Goal: Information Seeking & Learning: Understand process/instructions

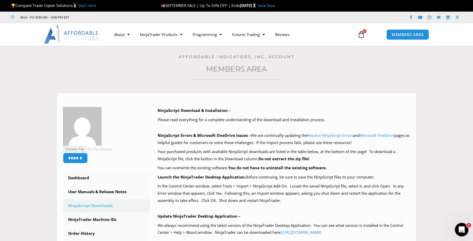
click at [461, 230] on icon "Open Intercom Messenger" at bounding box center [461, 229] width 8 height 8
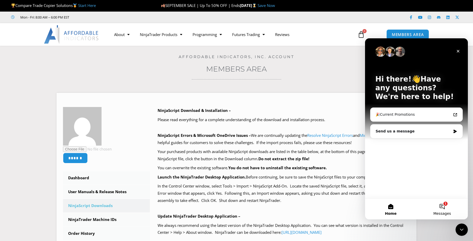
click at [444, 208] on button "1 Messages" at bounding box center [442, 209] width 51 height 21
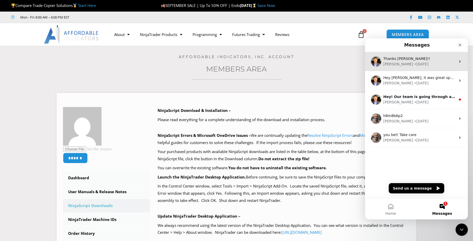
click at [404, 60] on span "Thanks David!!" at bounding box center [407, 59] width 47 height 4
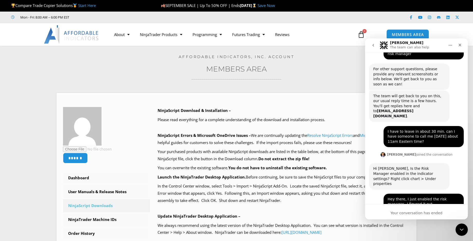
scroll to position [917, 0]
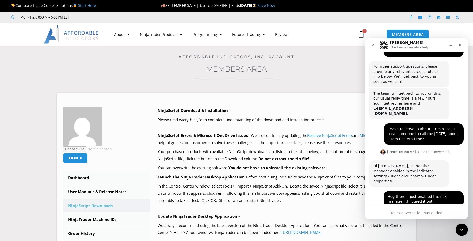
click at [410, 213] on div "Your conversation has ended" at bounding box center [416, 212] width 103 height 5
click at [374, 44] on icon "go back" at bounding box center [374, 45] width 4 height 4
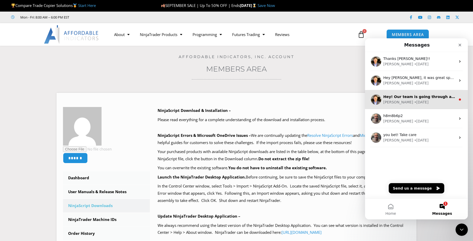
click at [411, 92] on div "Hey! Our team is going through all existing conversations to collect data and m…" at bounding box center [416, 99] width 103 height 19
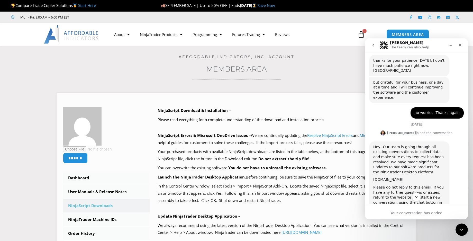
scroll to position [250, 0]
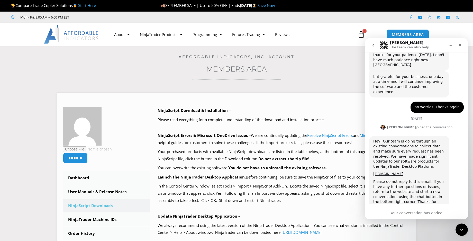
click at [372, 44] on icon "go back" at bounding box center [374, 45] width 4 height 4
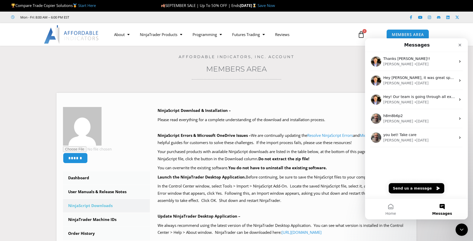
scroll to position [0, 0]
click at [388, 208] on button "Home" at bounding box center [390, 209] width 51 height 21
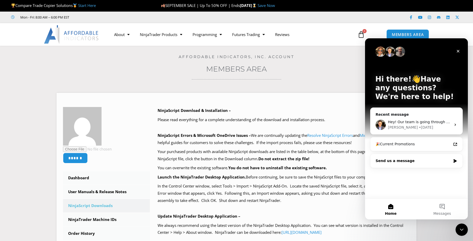
click at [456, 162] on icon "Intercom messenger" at bounding box center [455, 161] width 4 height 4
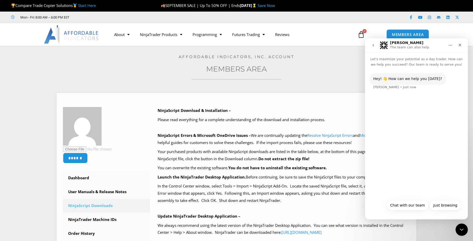
click at [385, 95] on div "Hey! 👋 How can we help you today? Solomon • Just now" at bounding box center [417, 84] width 95 height 23
click at [399, 90] on div "Hey! 👋 How can we help you today? Solomon • Just now" at bounding box center [417, 84] width 95 height 23
click at [435, 78] on div "Hey! 👋 How can we help you today? Solomon • Just now" at bounding box center [408, 78] width 77 height 11
click at [392, 92] on div "Hey! 👋 How can we help you today? Solomon • Just now" at bounding box center [417, 84] width 95 height 23
click at [398, 144] on div "Hey! 👋 How can we help you today? Solomon • Just now" at bounding box center [416, 132] width 103 height 130
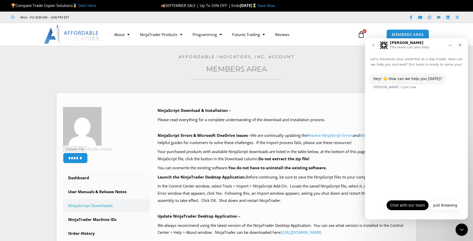
click at [399, 205] on button "Chat with our team" at bounding box center [408, 205] width 42 height 10
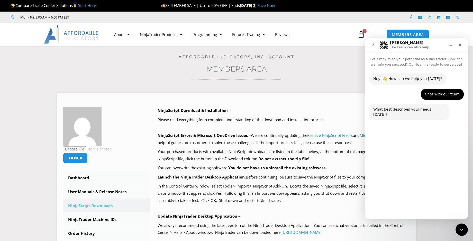
click at [408, 194] on button "Technical Support" at bounding box center [403, 193] width 40 height 10
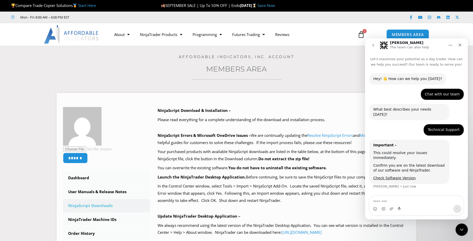
click at [384, 203] on textarea "Message…" at bounding box center [417, 200] width 94 height 9
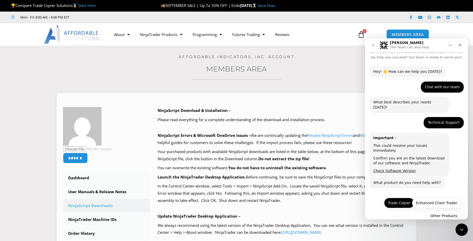
click at [397, 198] on button "Trade Copier" at bounding box center [399, 203] width 30 height 10
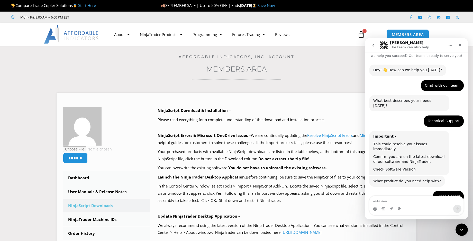
scroll to position [51, 0]
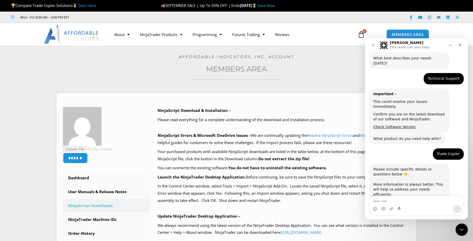
click at [382, 202] on textarea "Message…" at bounding box center [417, 200] width 94 height 9
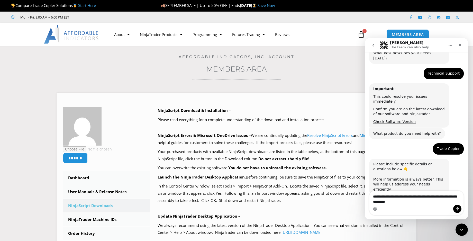
type textarea "**********"
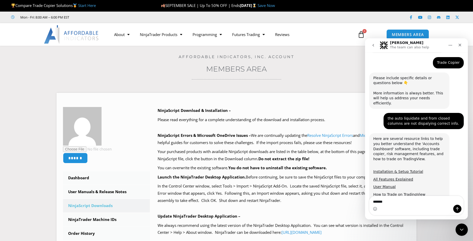
scroll to position [154, 0]
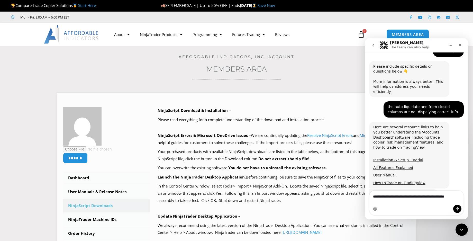
type textarea "**********"
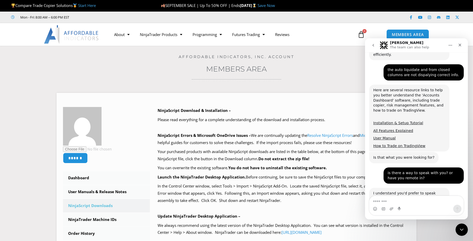
scroll to position [210, 0]
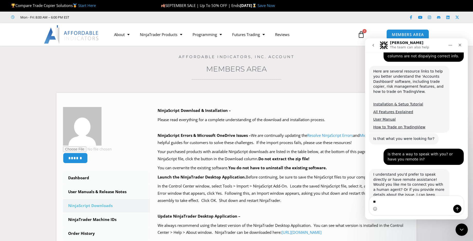
type textarea "*"
type textarea "**********"
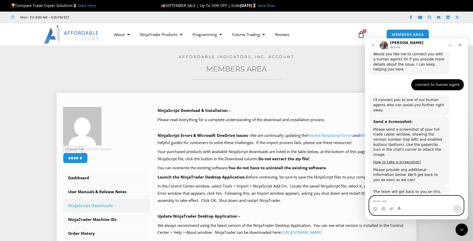
scroll to position [375, 0]
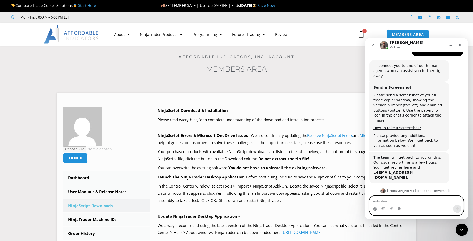
click at [383, 202] on textarea "Message…" at bounding box center [417, 200] width 94 height 9
type textarea "**********"
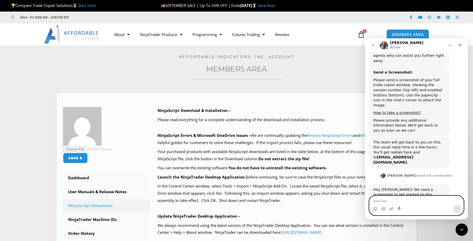
scroll to position [390, 0]
click at [391, 208] on icon "Upload attachment" at bounding box center [392, 208] width 4 height 3
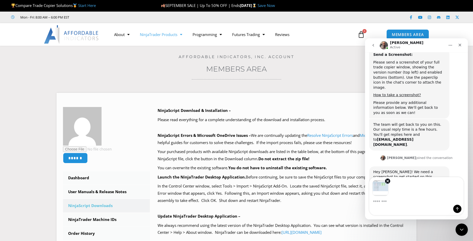
scroll to position [409, 0]
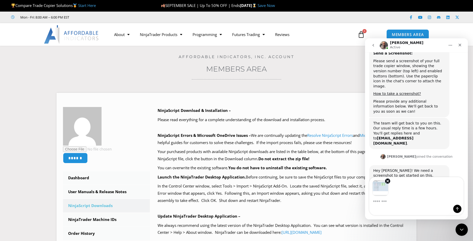
click at [380, 205] on div "Intercom messenger" at bounding box center [417, 209] width 94 height 8
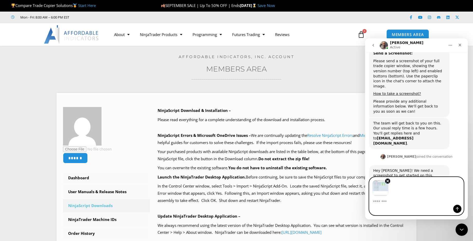
click at [376, 202] on textarea "Message…" at bounding box center [417, 200] width 94 height 9
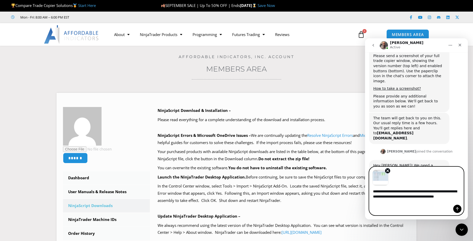
scroll to position [419, 0]
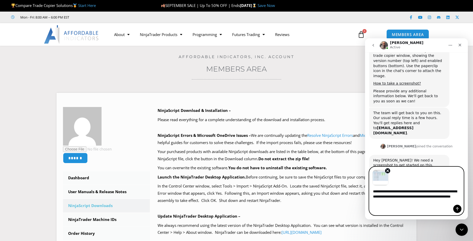
type textarea "**********"
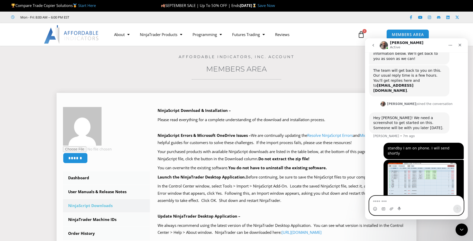
scroll to position [461, 0]
click at [461, 44] on icon "Close" at bounding box center [460, 45] width 3 height 3
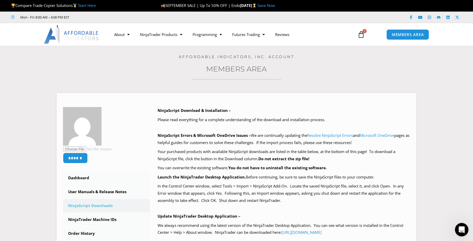
click at [461, 233] on icon "Open Intercom Messenger" at bounding box center [461, 229] width 8 height 8
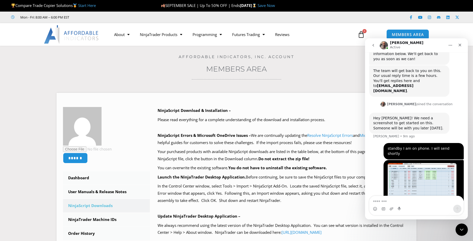
click at [451, 46] on icon "Home" at bounding box center [451, 45] width 4 height 4
click at [372, 46] on icon "go back" at bounding box center [374, 45] width 4 height 4
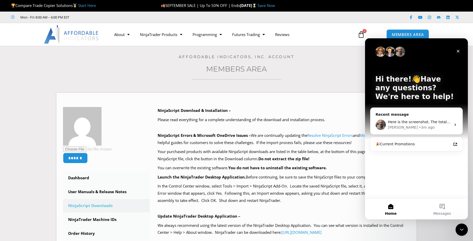
scroll to position [0, 0]
click at [443, 208] on button "Messages" at bounding box center [442, 209] width 51 height 21
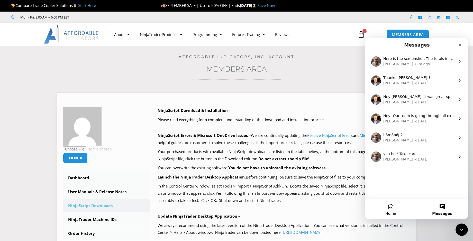
click at [391, 206] on button "Home" at bounding box center [390, 209] width 51 height 21
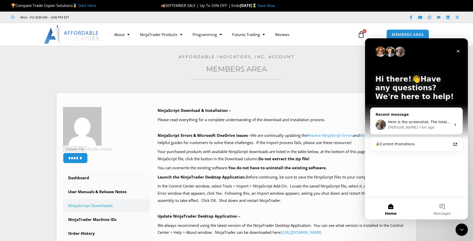
click at [459, 50] on icon "Close" at bounding box center [459, 51] width 4 height 4
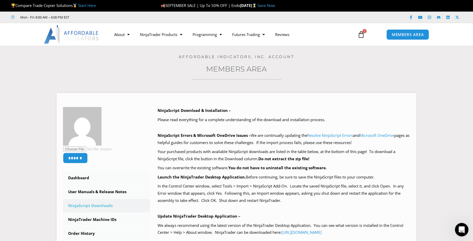
click at [462, 232] on icon "Open Intercom Messenger" at bounding box center [461, 229] width 8 height 8
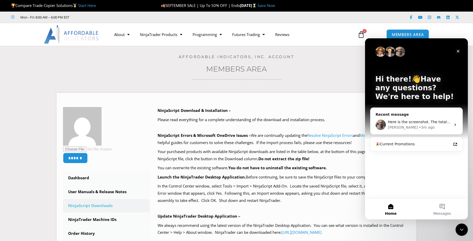
click at [460, 51] on icon "Close" at bounding box center [459, 51] width 4 height 4
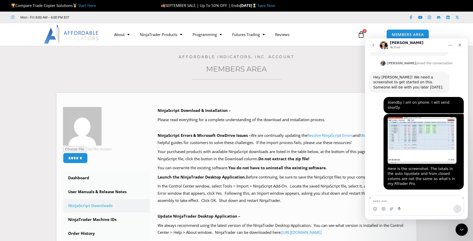
scroll to position [502, 0]
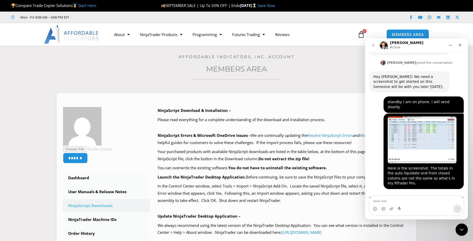
click at [385, 203] on textarea "Message…" at bounding box center [417, 200] width 94 height 9
type textarea "**"
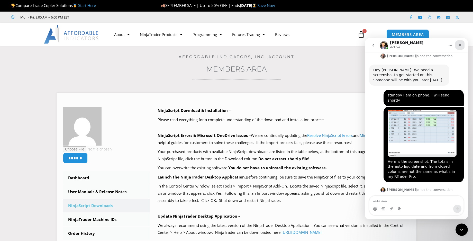
click at [461, 45] on icon "Close" at bounding box center [460, 45] width 3 height 3
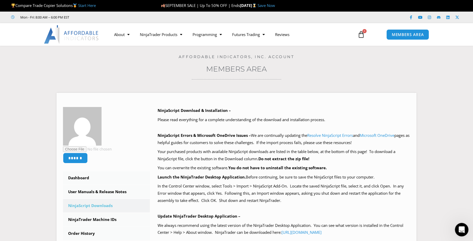
click at [461, 227] on icon "Open Intercom Messenger" at bounding box center [462, 229] width 4 height 4
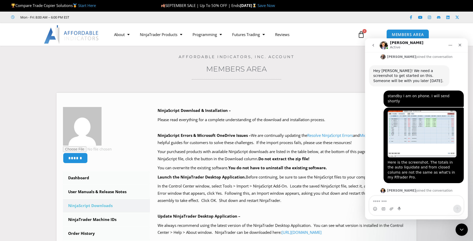
click at [378, 200] on textarea "Message…" at bounding box center [417, 200] width 94 height 9
type textarea "*********"
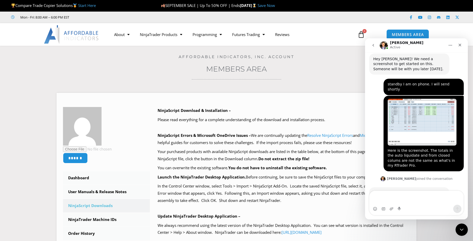
scroll to position [526, 0]
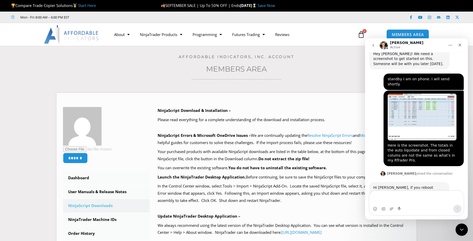
click at [375, 202] on textarea "Message…" at bounding box center [417, 198] width 94 height 14
type textarea "*"
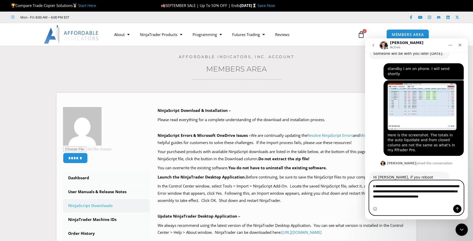
scroll to position [541, 0]
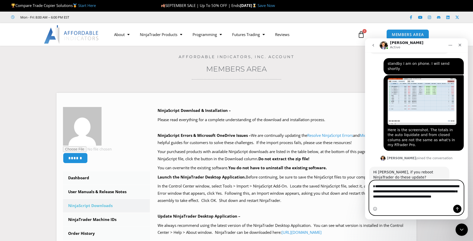
click at [429, 192] on textarea "**********" at bounding box center [417, 195] width 94 height 29
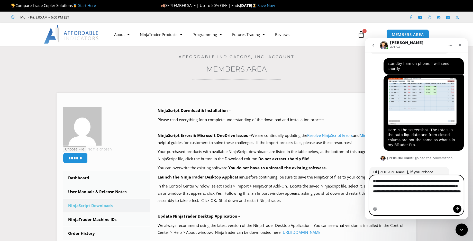
click at [438, 201] on textarea "**********" at bounding box center [417, 190] width 94 height 29
click at [444, 203] on textarea "**********" at bounding box center [417, 190] width 94 height 29
type textarea "**********"
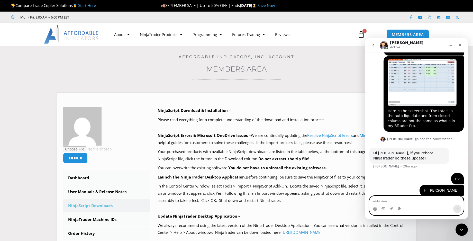
scroll to position [563, 0]
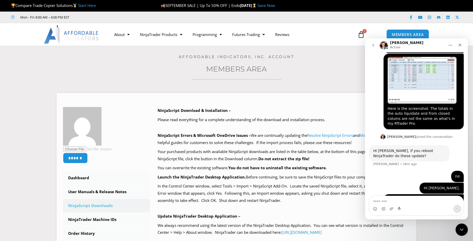
click at [372, 46] on icon "go back" at bounding box center [374, 45] width 4 height 4
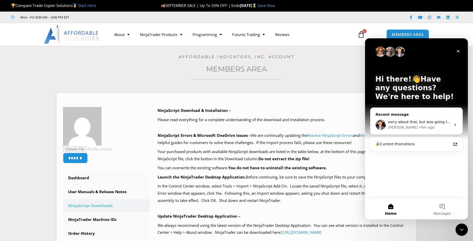
scroll to position [0, 0]
click at [444, 209] on button "Messages" at bounding box center [442, 209] width 51 height 21
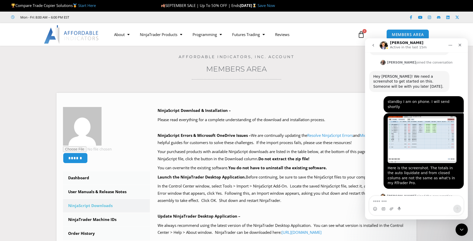
scroll to position [485, 0]
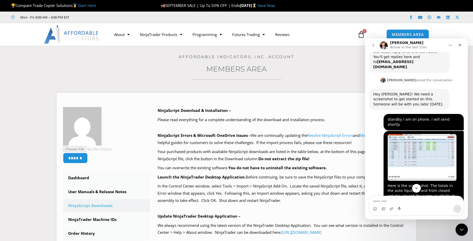
click at [375, 45] on icon "go back" at bounding box center [374, 45] width 4 height 4
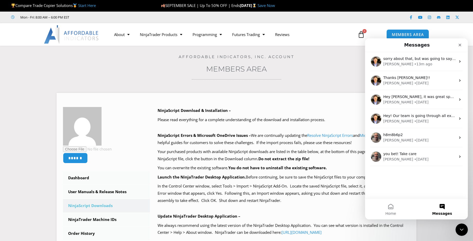
scroll to position [0, 0]
click at [460, 46] on icon "Close" at bounding box center [460, 45] width 4 height 4
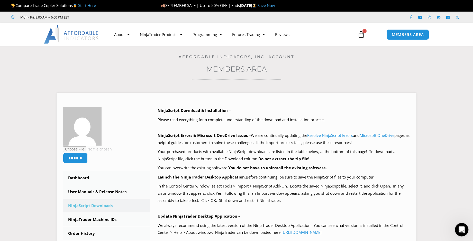
click at [461, 230] on icon "Open Intercom Messenger" at bounding box center [461, 229] width 8 height 8
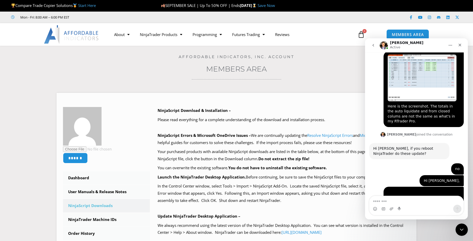
scroll to position [597, 0]
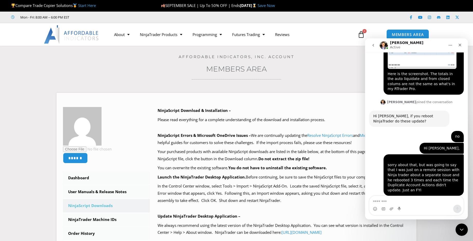
click at [381, 201] on textarea "Message…" at bounding box center [417, 200] width 94 height 9
click at [381, 203] on textarea "Message…" at bounding box center [417, 200] width 94 height 9
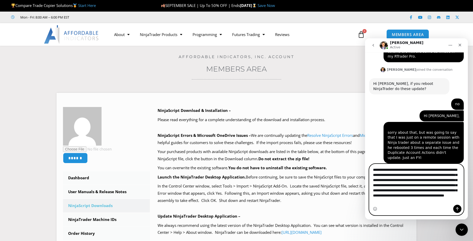
scroll to position [628, 0]
click at [432, 202] on textarea "**********" at bounding box center [417, 184] width 94 height 41
type textarea "**********"
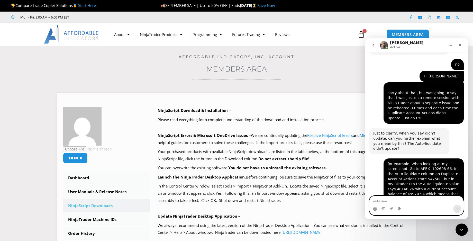
scroll to position [679, 0]
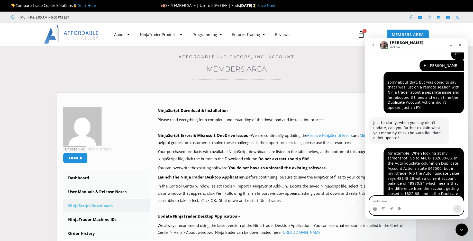
click at [376, 201] on textarea "Message…" at bounding box center [417, 200] width 94 height 9
type textarea "*"
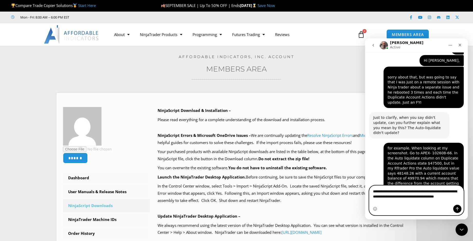
scroll to position [689, 0]
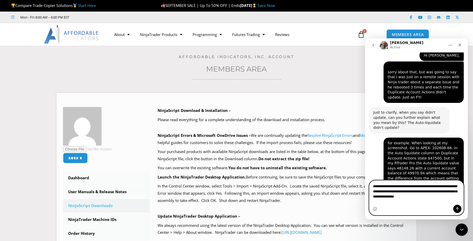
type textarea "**********"
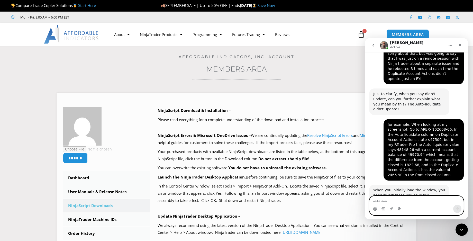
scroll to position [710, 0]
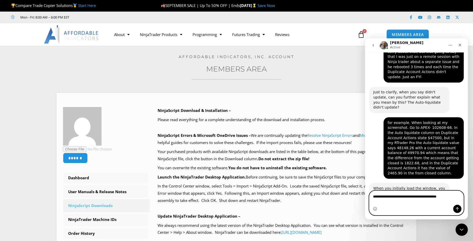
type textarea "**********"
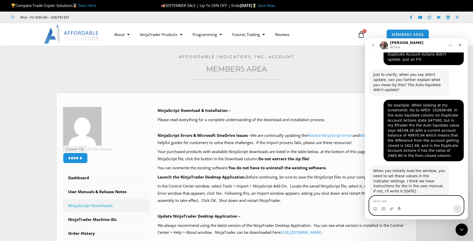
scroll to position [726, 0]
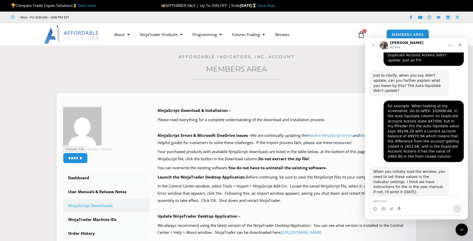
click at [373, 45] on icon "go back" at bounding box center [374, 45] width 4 height 4
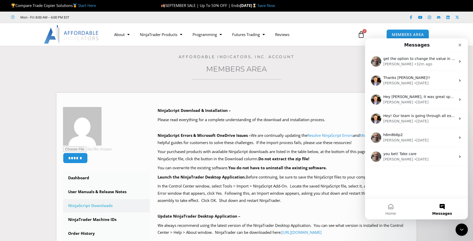
scroll to position [0, 0]
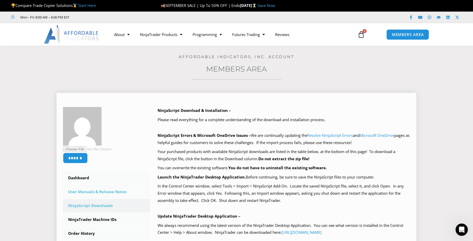
click at [107, 190] on link "User Manuals & Release Notes" at bounding box center [106, 191] width 87 height 13
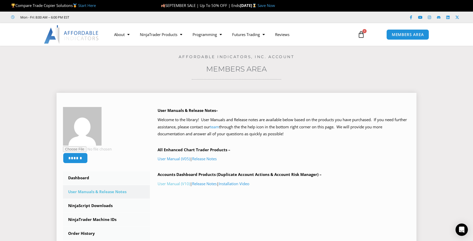
click at [170, 183] on link "User Manual (V10)" at bounding box center [174, 183] width 32 height 5
